Goal: Check status: Check status

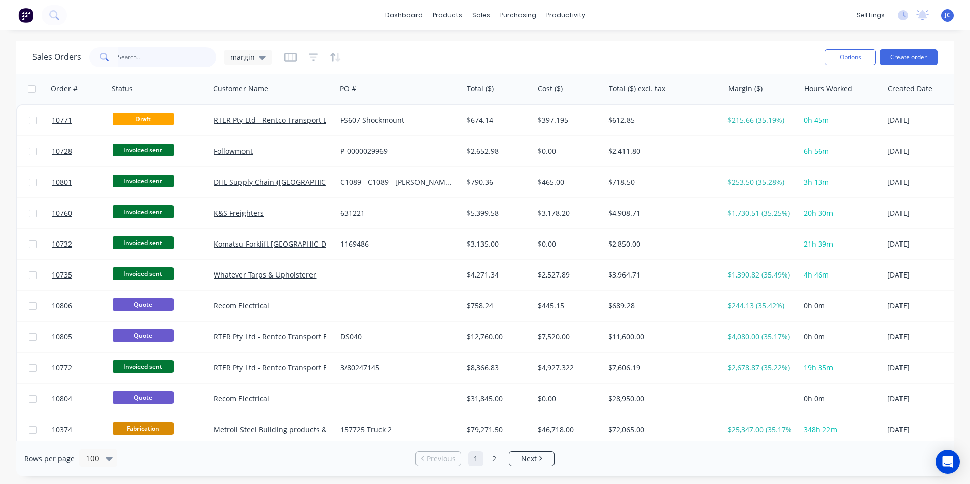
click at [121, 58] on input "text" at bounding box center [167, 57] width 99 height 20
type input "10799"
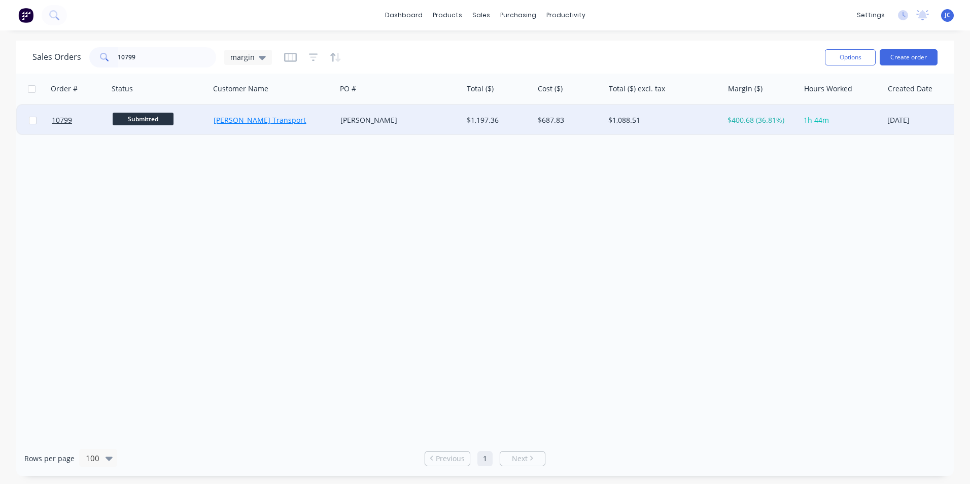
click at [250, 120] on link "[PERSON_NAME] Transport" at bounding box center [260, 120] width 92 height 10
